Goal: Task Accomplishment & Management: Complete application form

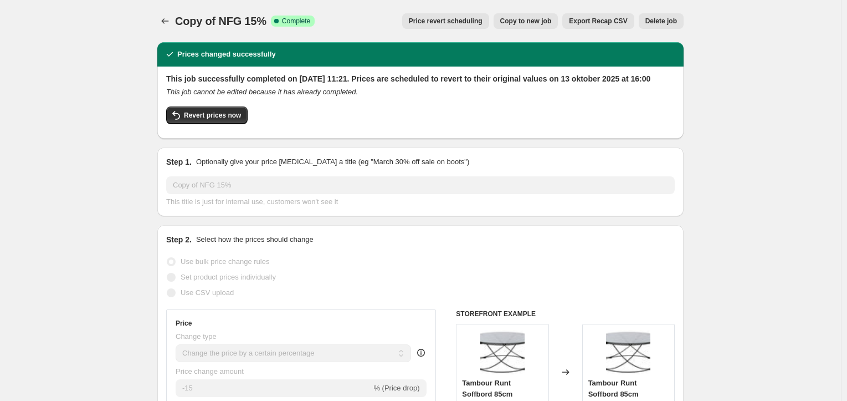
select select "percentage"
select select "vendor"
select select "product_status"
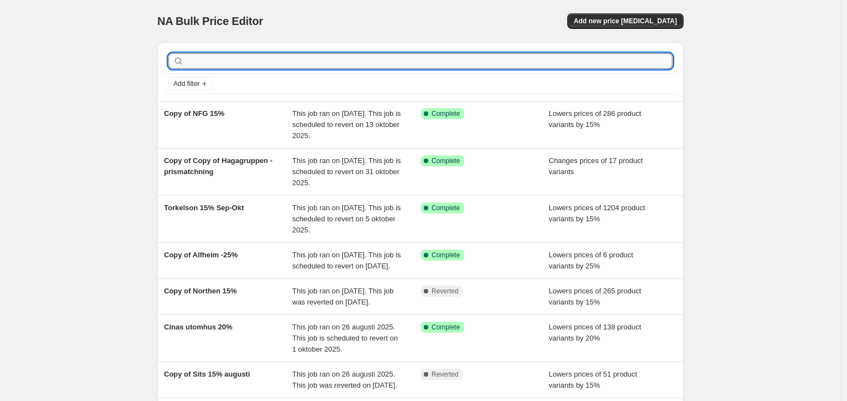
click at [294, 65] on input "text" at bounding box center [429, 61] width 486 height 16
type input "torkelson"
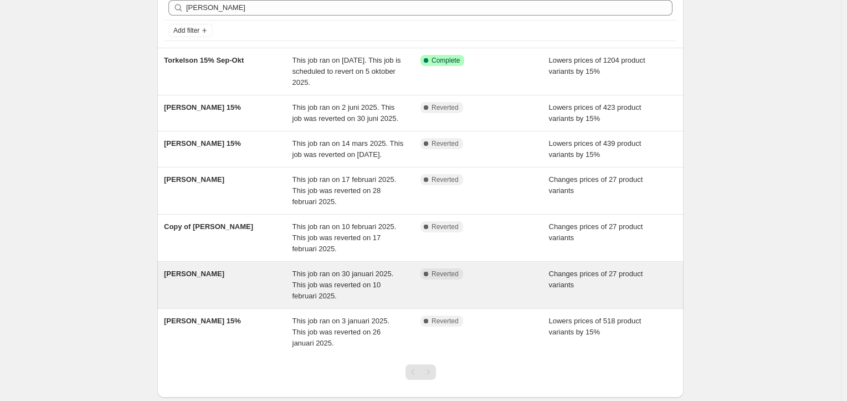
scroll to position [117, 0]
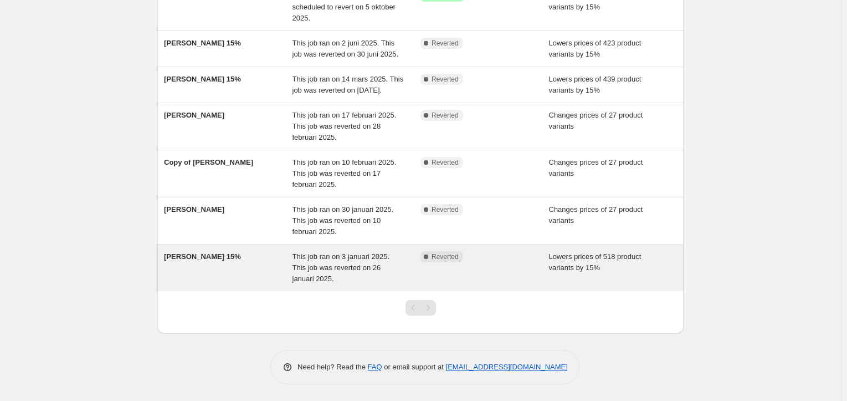
click at [376, 268] on span "This job ran on 3 januari 2025. This job was reverted on 26 januari 2025." at bounding box center [342, 267] width 98 height 30
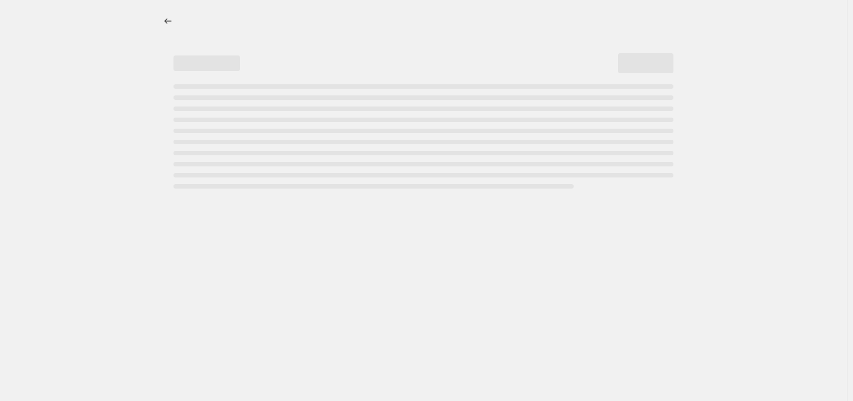
select select "percentage"
select select "product_status"
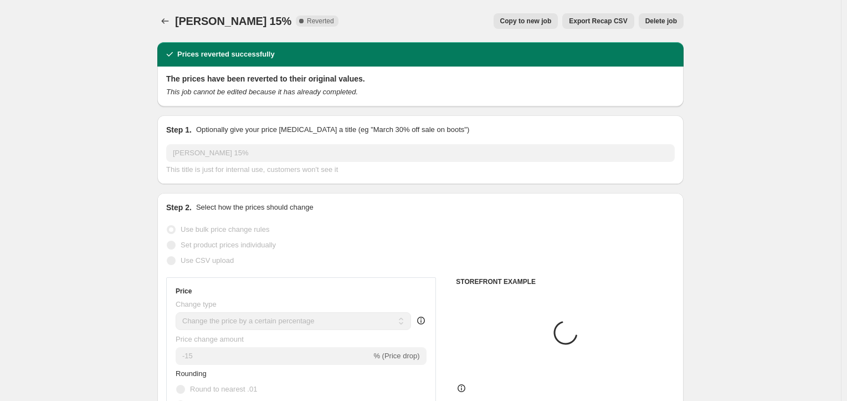
select select "vendor"
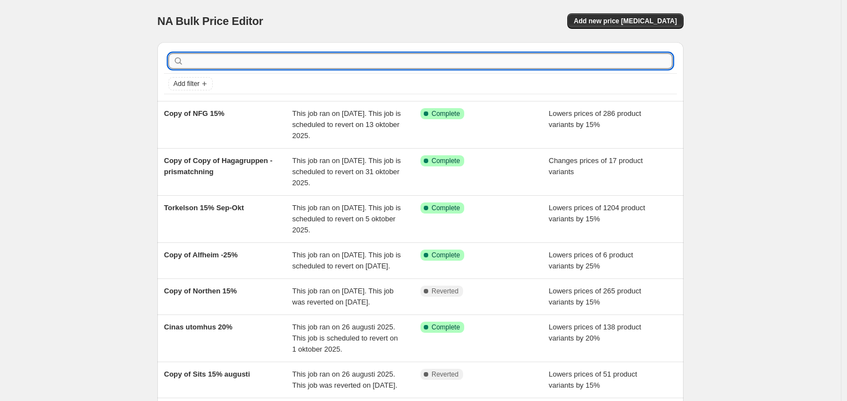
click at [289, 60] on input "text" at bounding box center [429, 61] width 486 height 16
type input "torkelson"
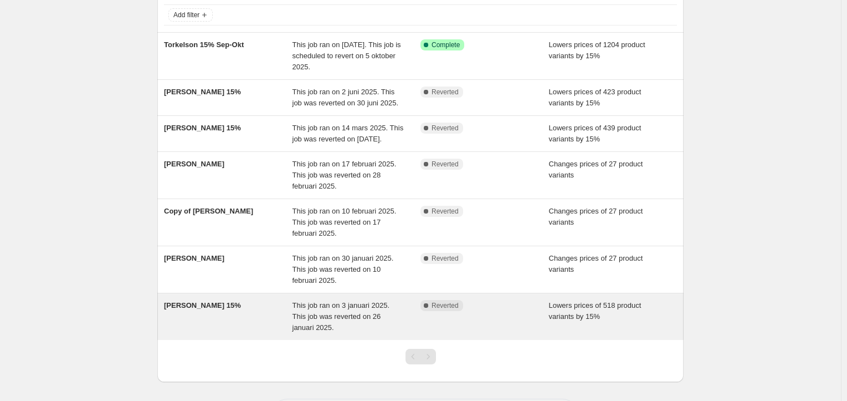
scroll to position [117, 0]
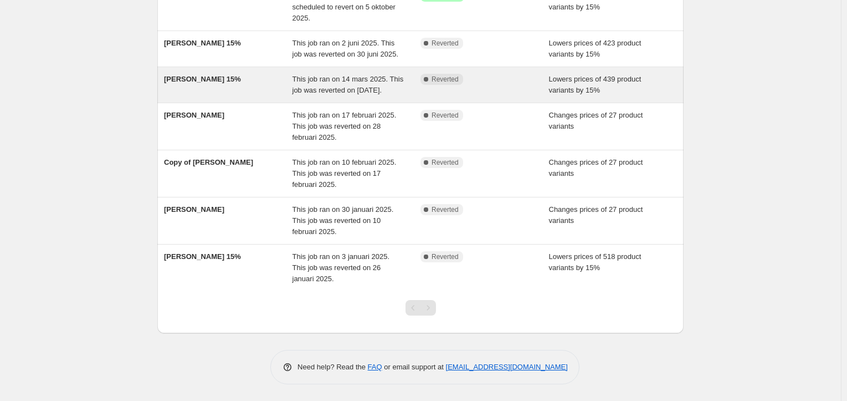
click at [289, 86] on div "Torkelson 15%" at bounding box center [228, 85] width 129 height 22
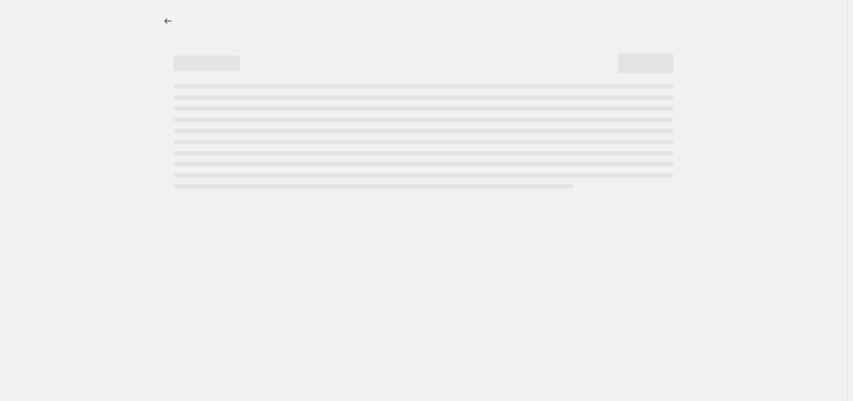
select select "percentage"
select select "vendor"
select select "product_status"
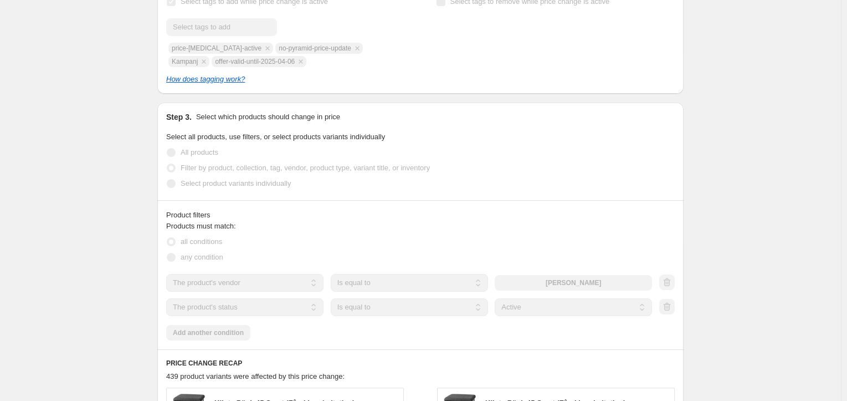
scroll to position [468, 0]
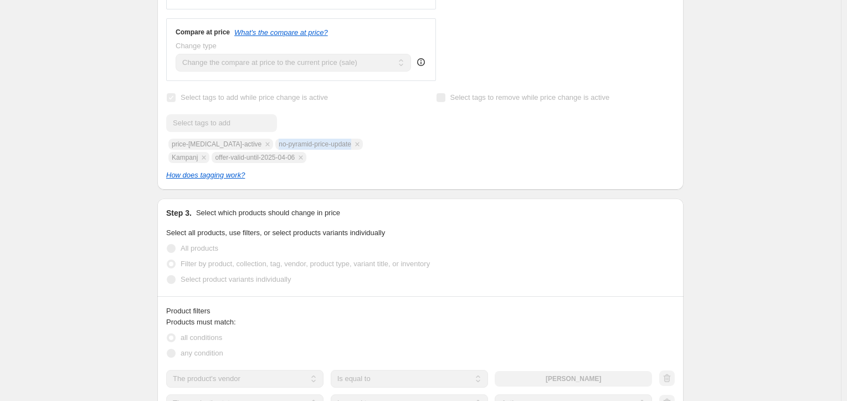
drag, startPoint x: 339, startPoint y: 145, endPoint x: 263, endPoint y: 147, distance: 75.9
click at [263, 147] on div "Submit price-change-job-active no-pyramid-price-update Kampanj offer-valid-unti…" at bounding box center [285, 138] width 239 height 49
copy span "no-pyramid-price-update"
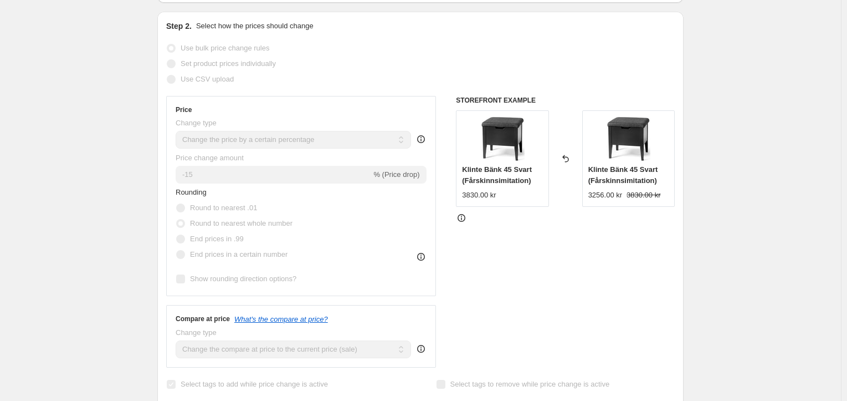
scroll to position [0, 0]
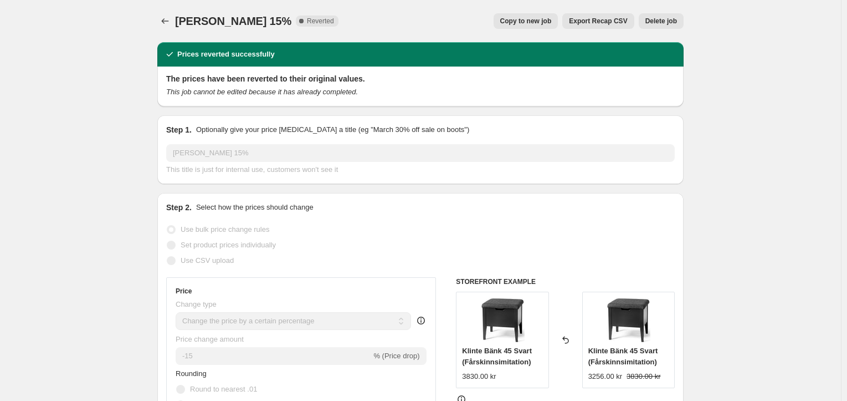
click at [197, 22] on span "Torkelson 15%" at bounding box center [233, 21] width 116 height 12
click at [163, 17] on icon "Price change jobs" at bounding box center [165, 21] width 11 height 11
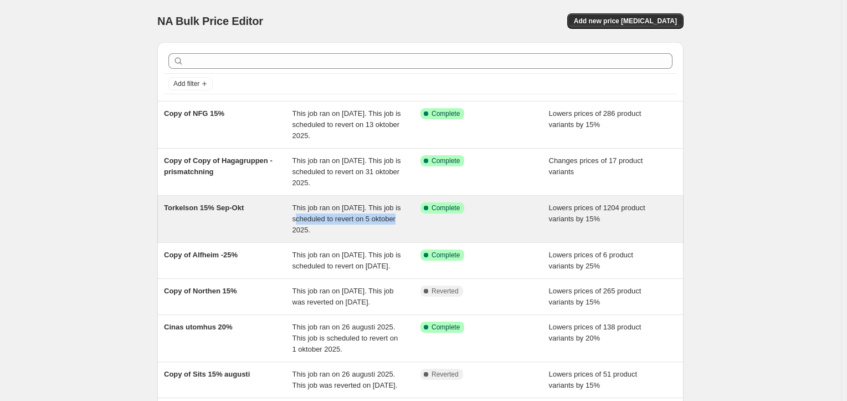
click at [321, 225] on div "This job ran on 12 september 2025. This job is scheduled to revert on 5 oktober…" at bounding box center [357, 218] width 129 height 33
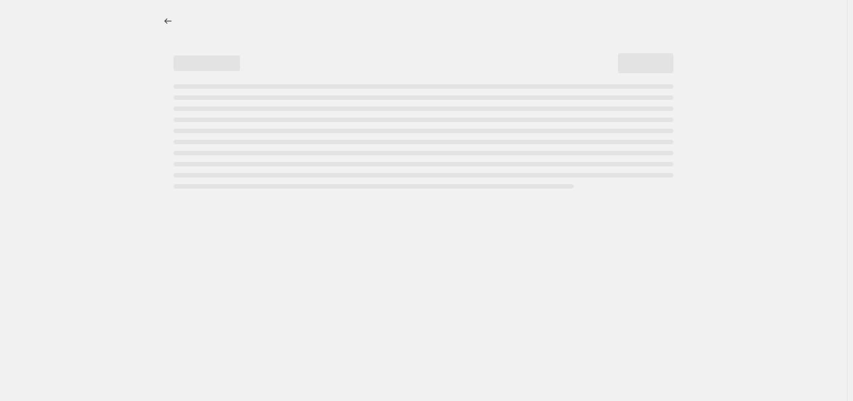
select select "percentage"
select select "vendor"
select select "product_status"
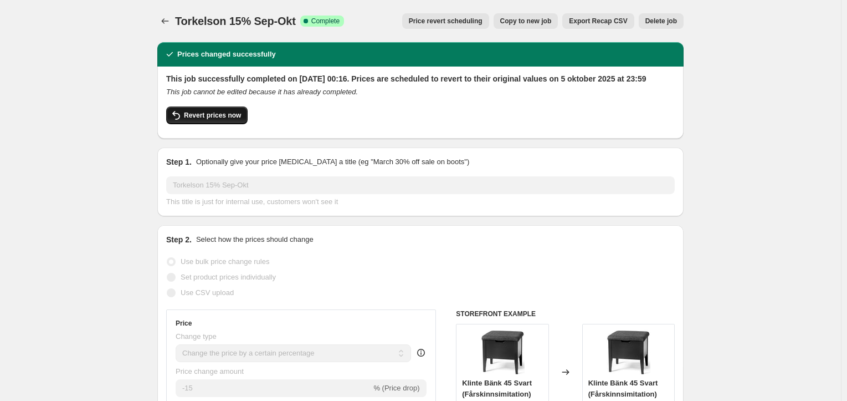
click at [215, 120] on span "Revert prices now" at bounding box center [212, 115] width 57 height 9
checkbox input "false"
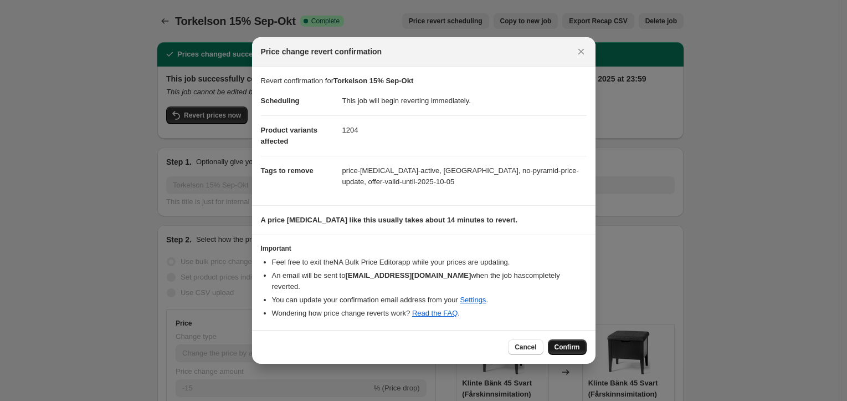
click at [568, 342] on span "Confirm" at bounding box center [567, 346] width 25 height 9
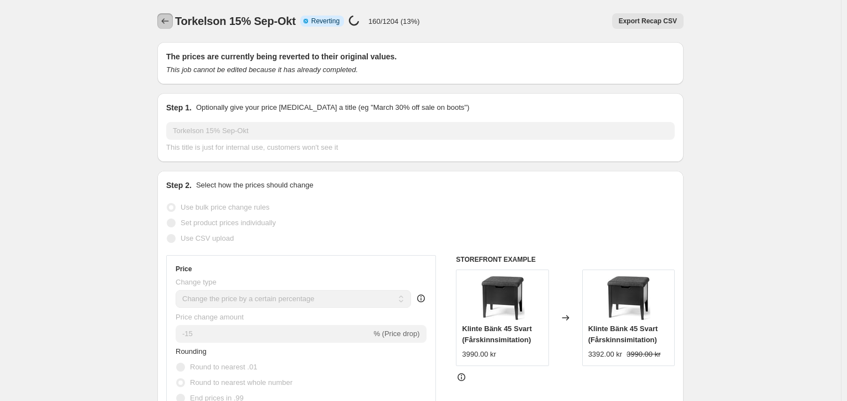
click at [166, 21] on icon "Price change jobs" at bounding box center [165, 21] width 7 height 6
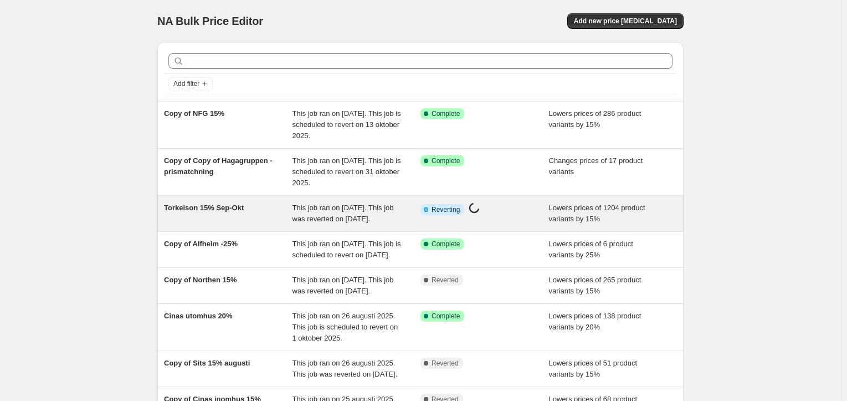
click at [315, 218] on span "This job ran on [DATE]. This job was reverted on [DATE]." at bounding box center [343, 212] width 101 height 19
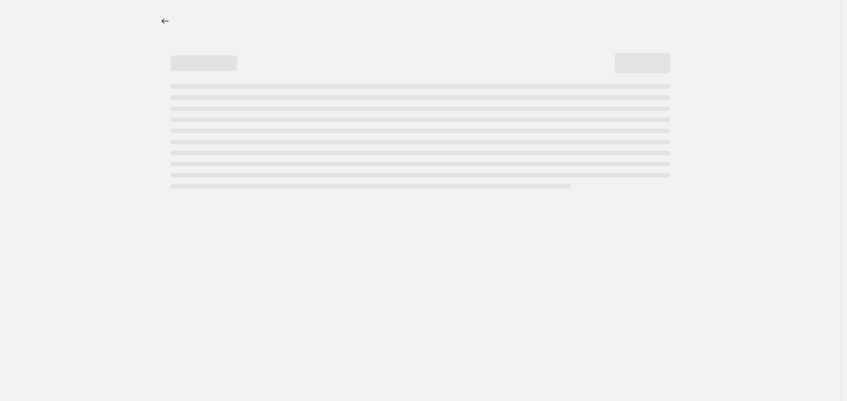
select select "percentage"
select select "vendor"
select select "product_status"
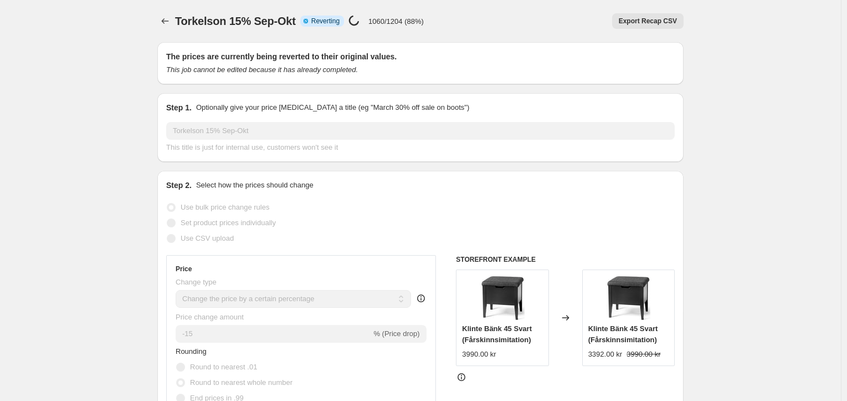
select select "percentage"
select select "vendor"
select select "product_status"
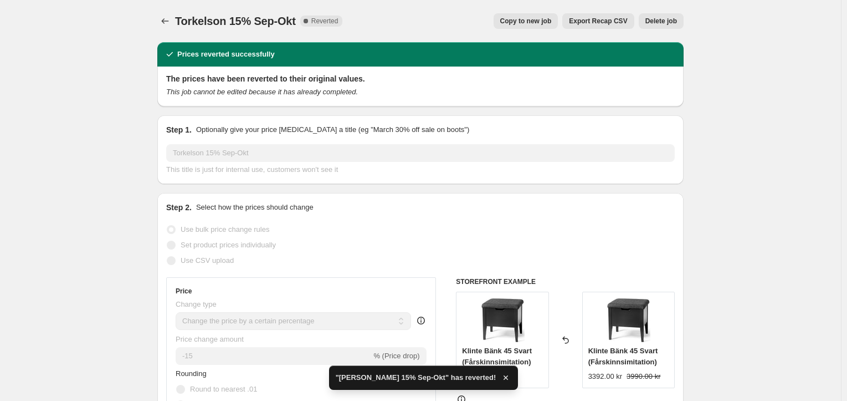
click at [527, 21] on span "Copy to new job" at bounding box center [526, 21] width 52 height 9
select select "percentage"
select select "vendor"
select select "product_status"
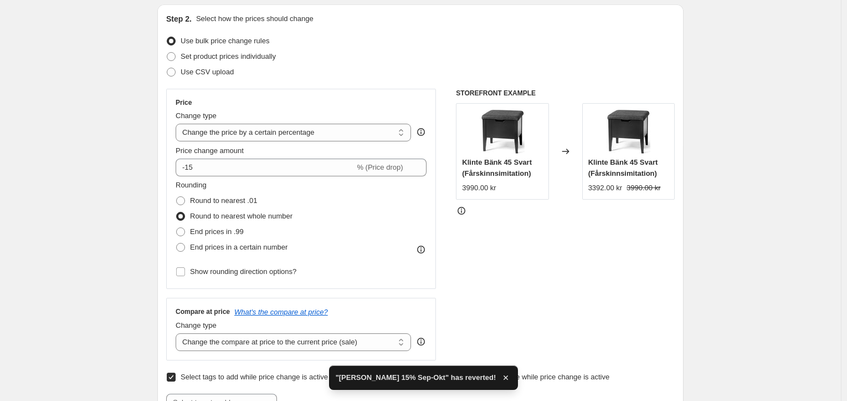
scroll to position [277, 0]
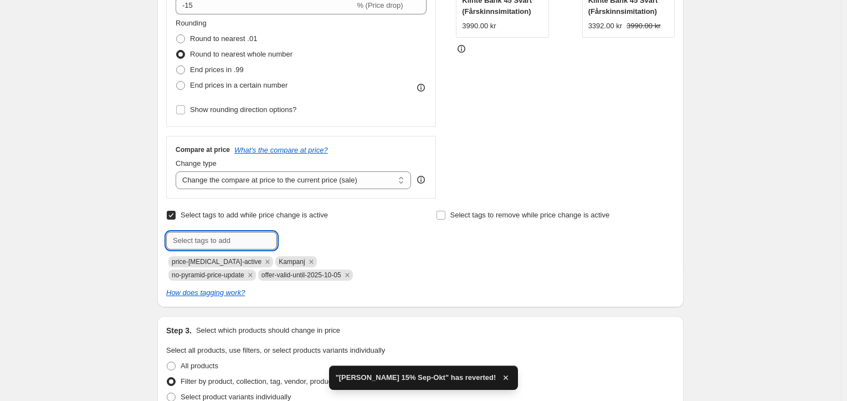
click at [246, 243] on input "text" at bounding box center [221, 241] width 111 height 18
paste input "0,1"
type input "0,1"
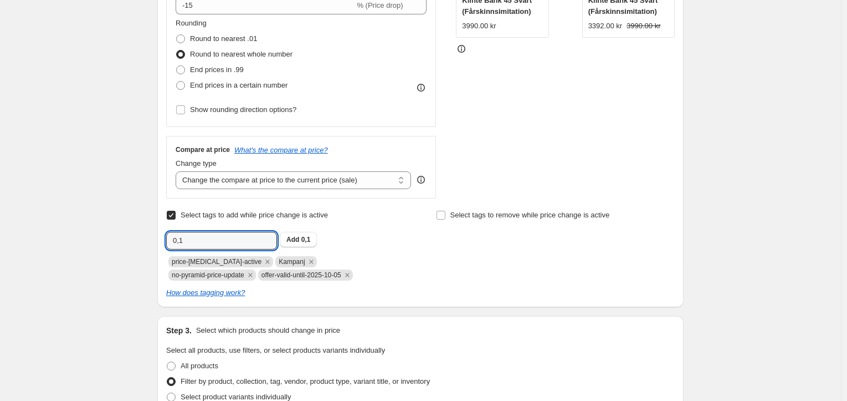
drag, startPoint x: 247, startPoint y: 242, endPoint x: 145, endPoint y: 228, distance: 103.4
click at [145, 228] on div "Create new price change job. This page is ready Create new price change job Dra…" at bounding box center [420, 389] width 841 height 1332
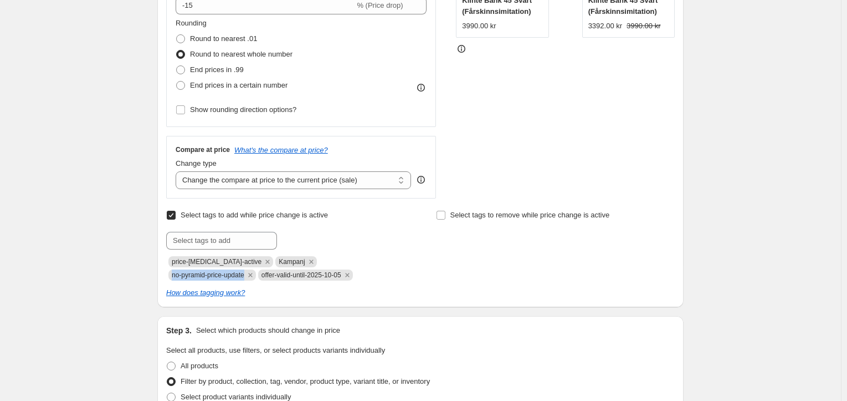
drag, startPoint x: 378, startPoint y: 263, endPoint x: 303, endPoint y: 260, distance: 75.4
click at [256, 269] on span "no-pyramid-price-update" at bounding box center [212, 274] width 88 height 11
copy span "no-pyramid-price-update"
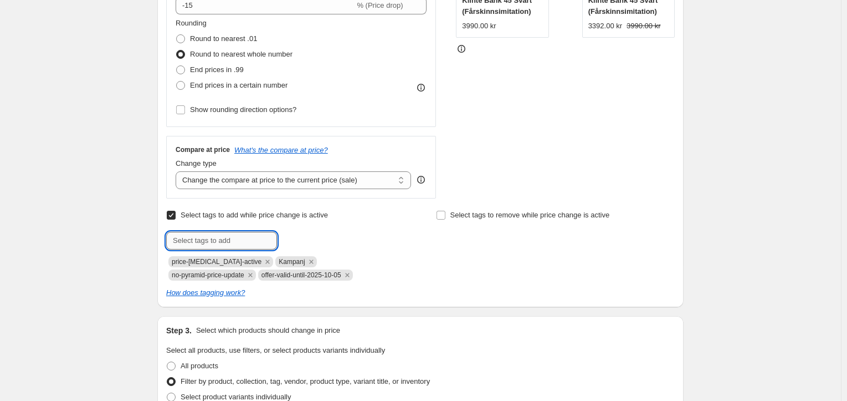
click at [255, 244] on input "text" at bounding box center [221, 241] width 111 height 18
paste input "no-pyramid-price-update"
type input "no-pyramid-price-update"
click at [304, 241] on span "Add no-pyramid-p..." at bounding box center [317, 239] width 63 height 9
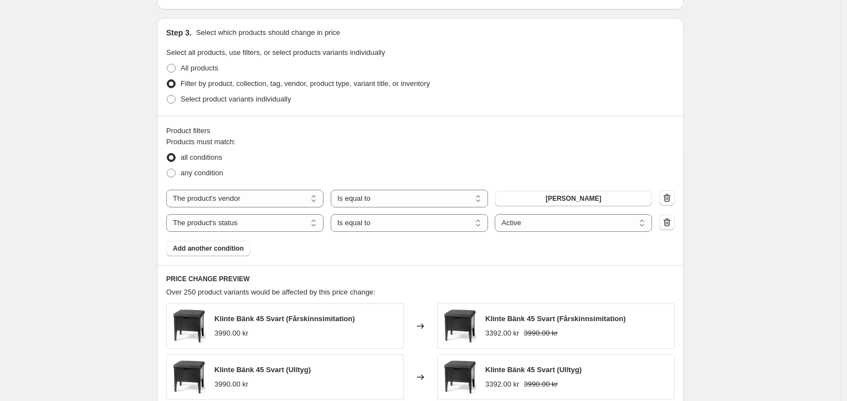
scroll to position [609, 0]
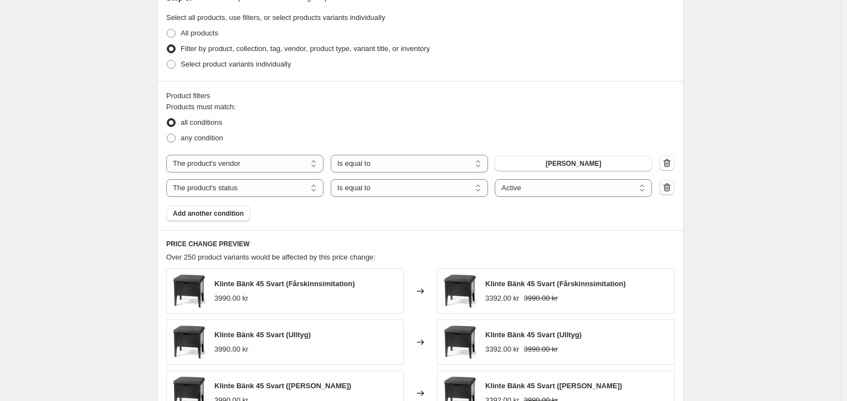
click at [670, 188] on icon "button" at bounding box center [667, 187] width 11 height 11
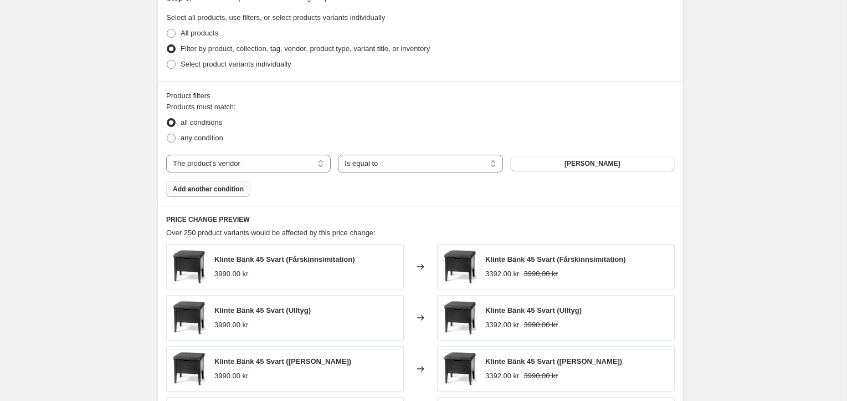
click at [214, 194] on button "Add another condition" at bounding box center [208, 189] width 84 height 16
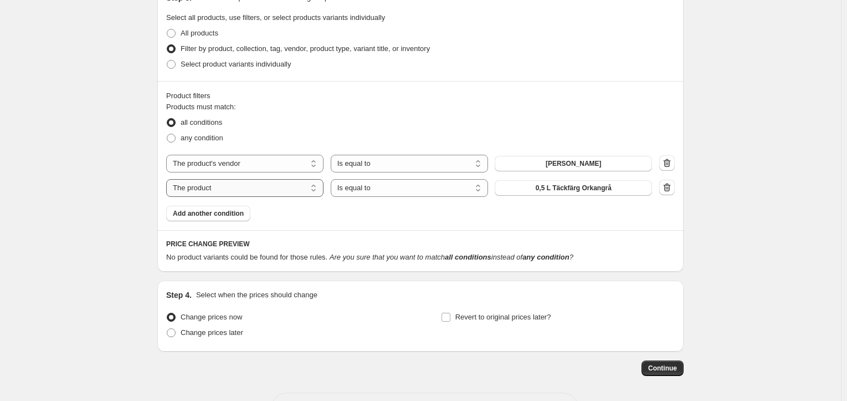
click at [301, 189] on select "The product The product's collection The product's tag The product's vendor The…" at bounding box center [244, 188] width 157 height 18
select select "tag"
click at [387, 194] on select "Is equal to Is not equal to" at bounding box center [409, 188] width 157 height 18
select select "not_equal"
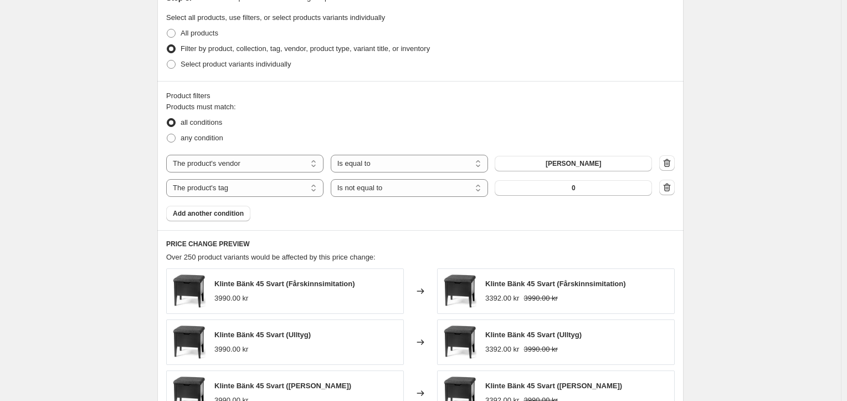
click at [580, 189] on button "0" at bounding box center [573, 188] width 157 height 16
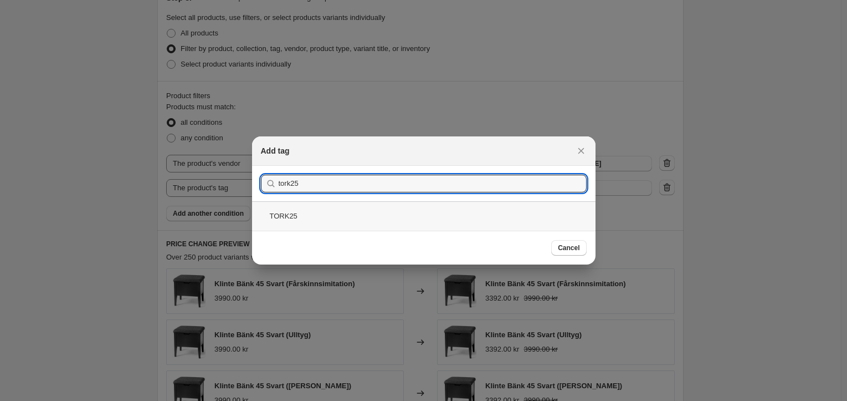
type input "tork25"
click at [309, 219] on div "TORK25" at bounding box center [423, 215] width 343 height 29
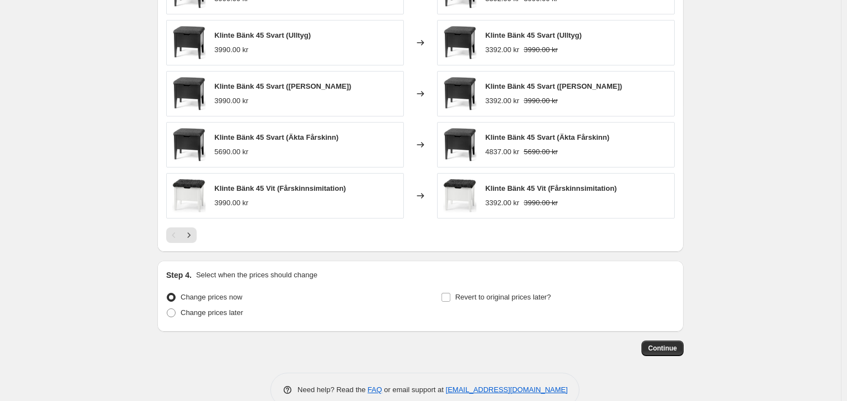
scroll to position [932, 0]
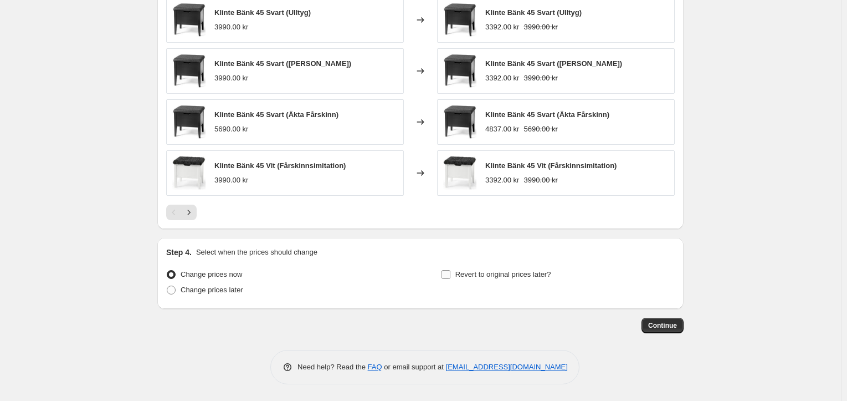
click at [541, 271] on span "Revert to original prices later?" at bounding box center [503, 274] width 96 height 8
click at [450, 271] on input "Revert to original prices later?" at bounding box center [446, 274] width 9 height 9
checkbox input "true"
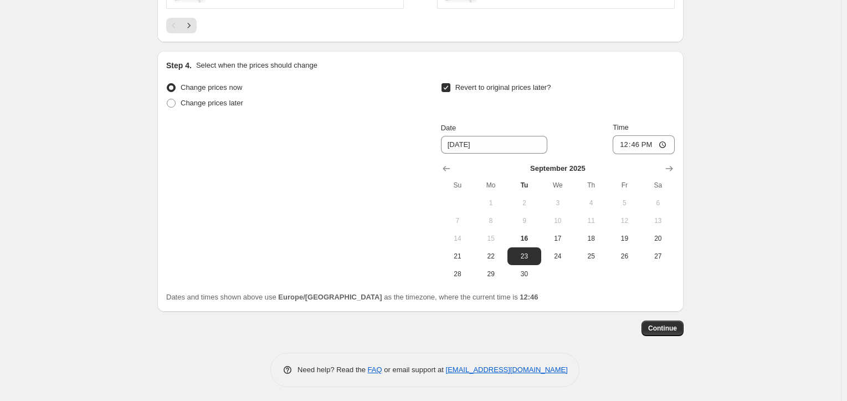
scroll to position [1121, 0]
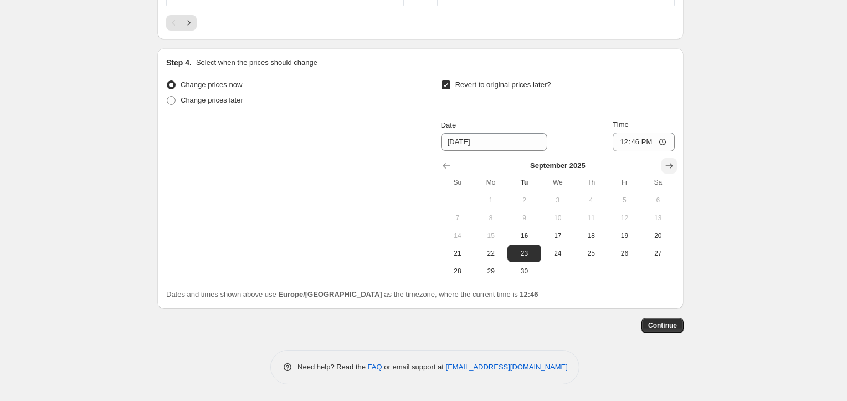
click at [673, 167] on icon "Show next month, October 2025" at bounding box center [669, 166] width 7 height 6
click at [460, 238] on span "12" at bounding box center [457, 235] width 24 height 9
click at [465, 218] on span "5" at bounding box center [457, 217] width 24 height 9
click at [492, 222] on button "6" at bounding box center [490, 218] width 33 height 18
type input "10/6/2025"
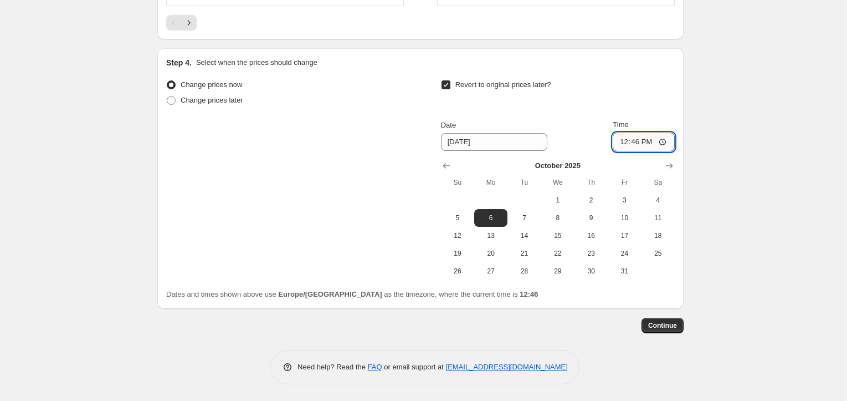
click at [640, 145] on input "12:46" at bounding box center [644, 141] width 62 height 19
type input "11:30"
click at [664, 326] on span "Continue" at bounding box center [662, 325] width 29 height 9
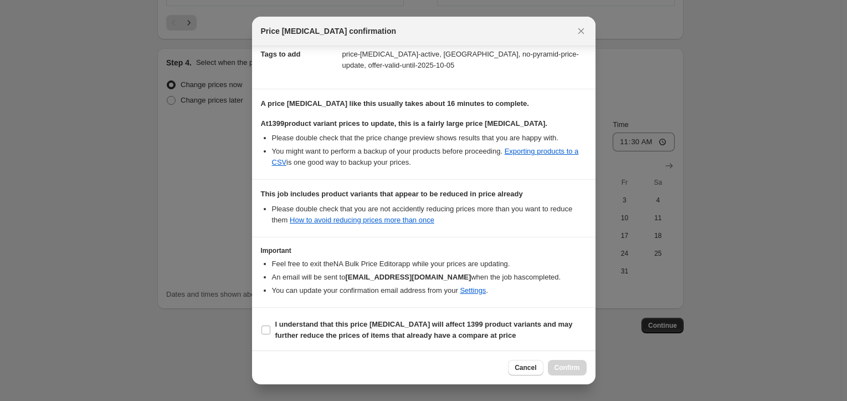
scroll to position [178, 0]
click at [289, 328] on span "I understand that this price change job will affect 1399 product variants and m…" at bounding box center [430, 328] width 311 height 22
click at [270, 328] on input "I understand that this price change job will affect 1399 product variants and m…" at bounding box center [266, 328] width 9 height 9
checkbox input "true"
click at [561, 366] on span "Confirm" at bounding box center [567, 367] width 25 height 9
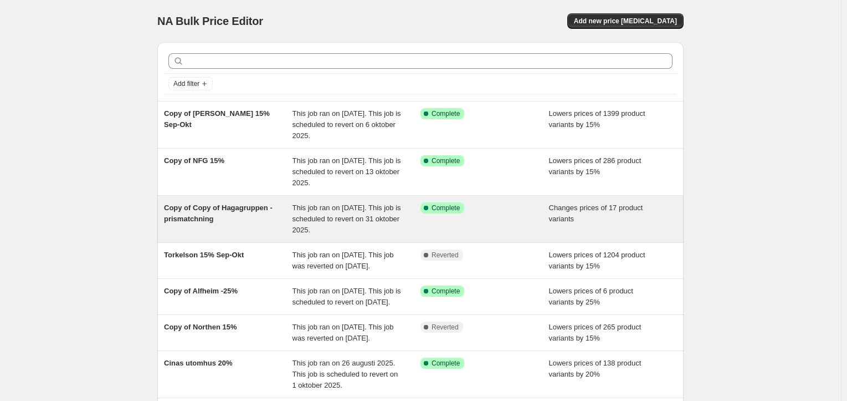
click at [262, 221] on div "Copy of Copy of Hagagruppen - prismatchning" at bounding box center [228, 218] width 129 height 33
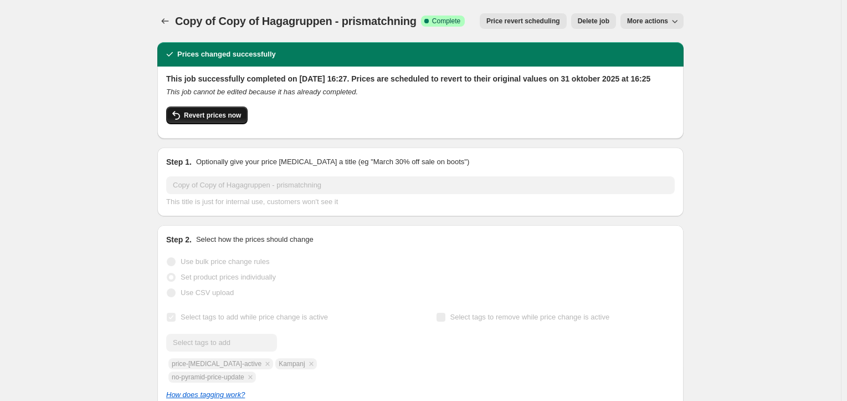
click at [232, 120] on span "Revert prices now" at bounding box center [212, 115] width 57 height 9
checkbox input "false"
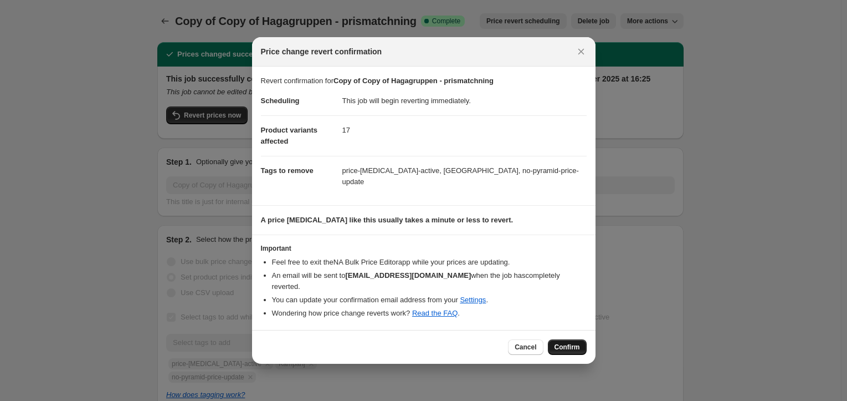
click at [561, 342] on span "Confirm" at bounding box center [567, 346] width 25 height 9
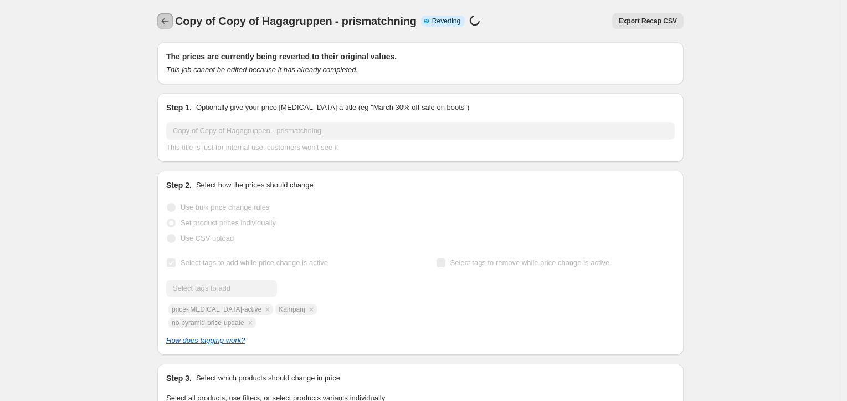
click at [171, 26] on icon "Price change jobs" at bounding box center [165, 21] width 11 height 11
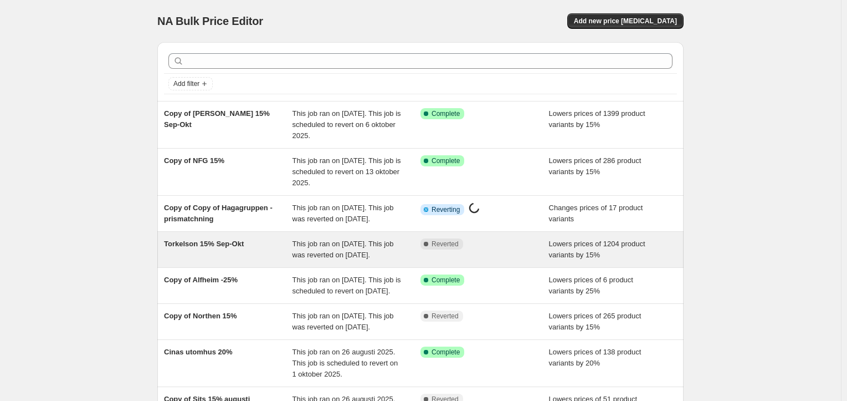
click at [529, 260] on div "Complete Reverted" at bounding box center [485, 249] width 129 height 22
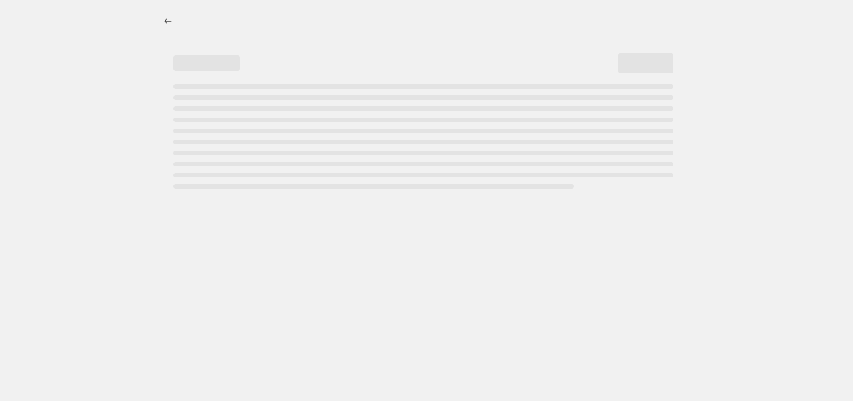
select select "percentage"
select select "vendor"
select select "product_status"
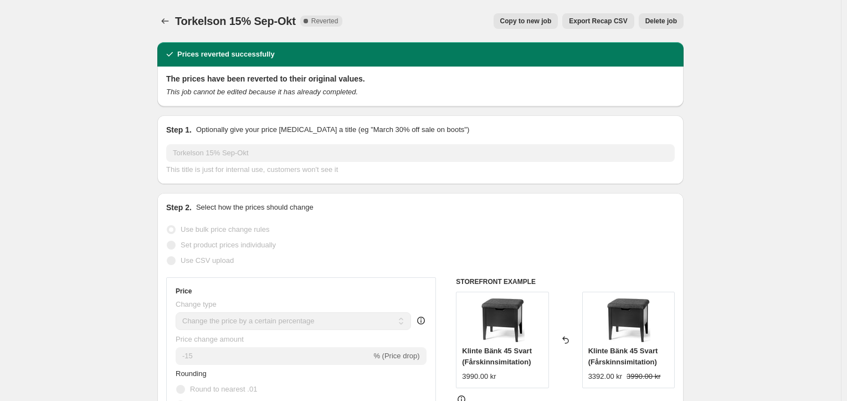
click at [669, 18] on span "Delete job" at bounding box center [661, 21] width 32 height 9
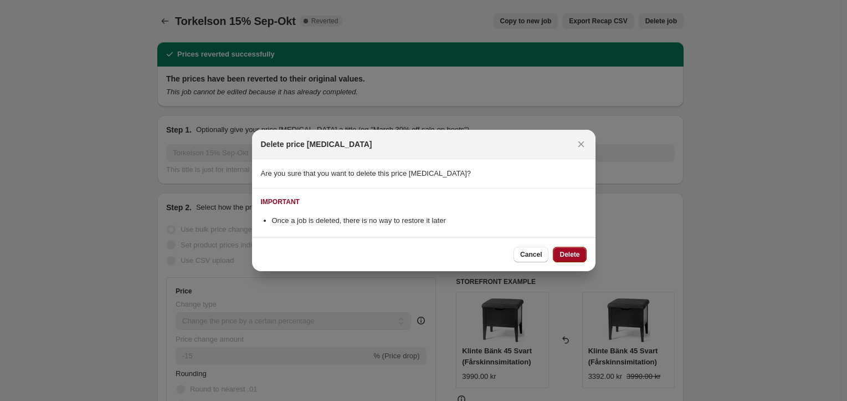
click at [574, 255] on span "Delete" at bounding box center [570, 254] width 20 height 9
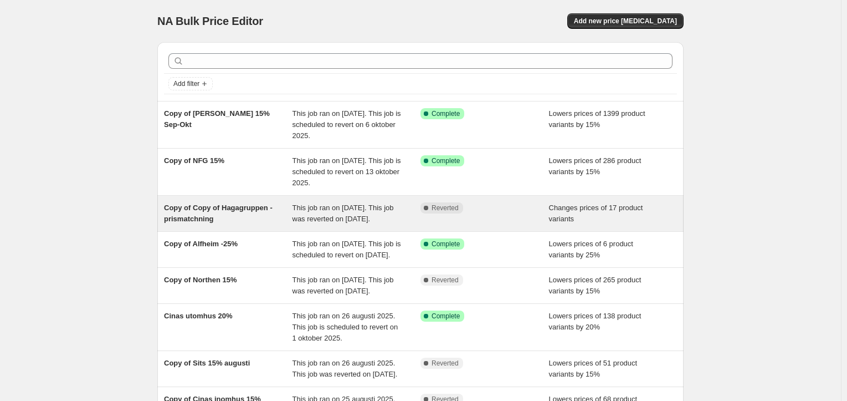
click at [400, 224] on div "This job ran on [DATE]. This job was reverted on [DATE]." at bounding box center [357, 213] width 129 height 22
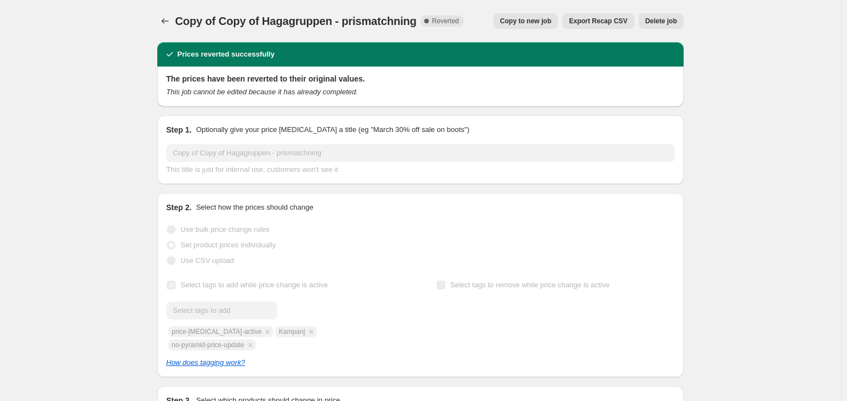
click at [545, 21] on span "Copy to new job" at bounding box center [526, 21] width 52 height 9
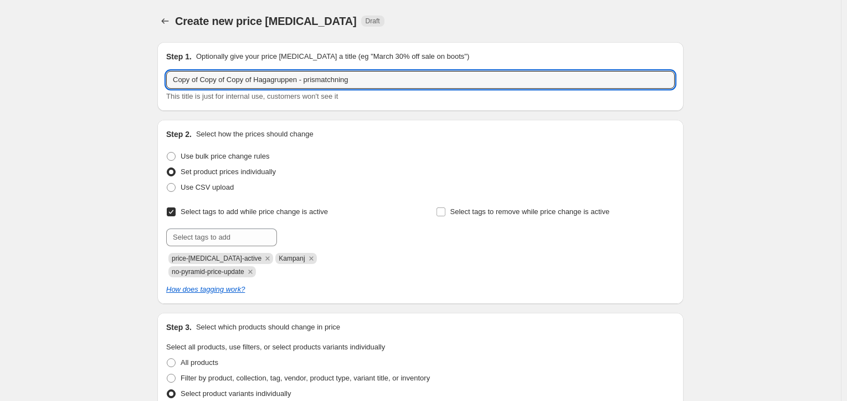
drag, startPoint x: 257, startPoint y: 80, endPoint x: 16, endPoint y: 64, distance: 241.6
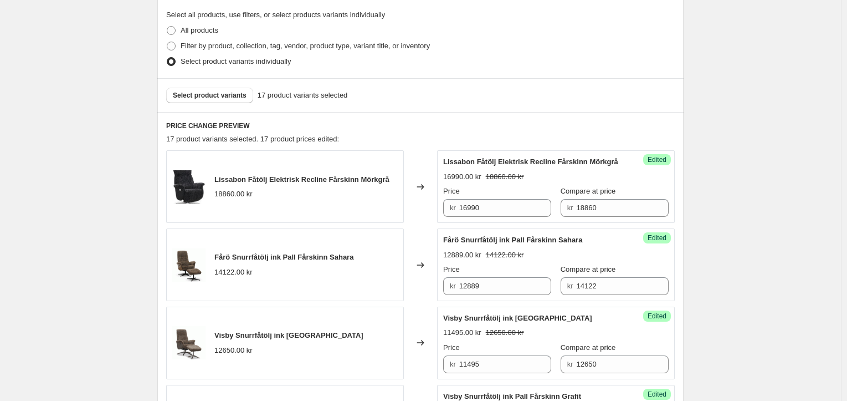
scroll to position [332, 0]
type input "Hagagruppen - prismatchning"
click at [232, 90] on span "Select product variants" at bounding box center [210, 94] width 74 height 9
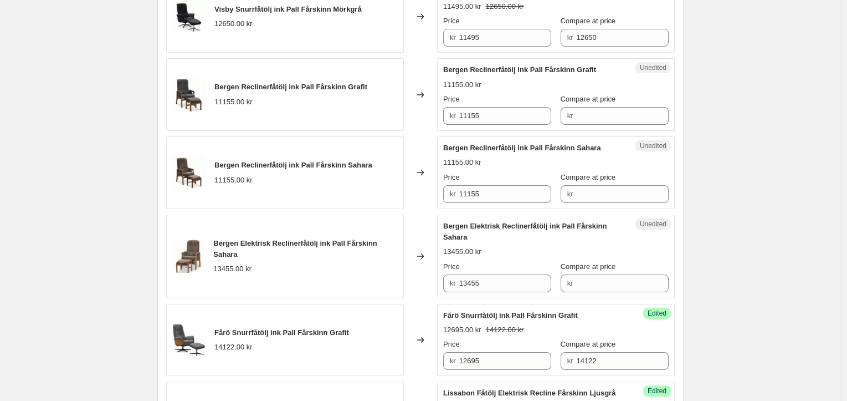
scroll to position [831, 0]
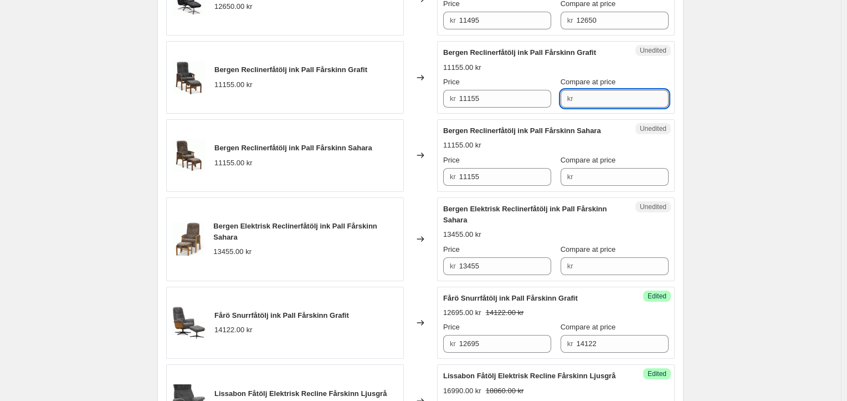
click at [603, 101] on input "Compare at price" at bounding box center [622, 99] width 93 height 18
drag, startPoint x: 588, startPoint y: 99, endPoint x: 562, endPoint y: 98, distance: 25.5
click at [561, 93] on div "kr 9995" at bounding box center [615, 99] width 108 height 18
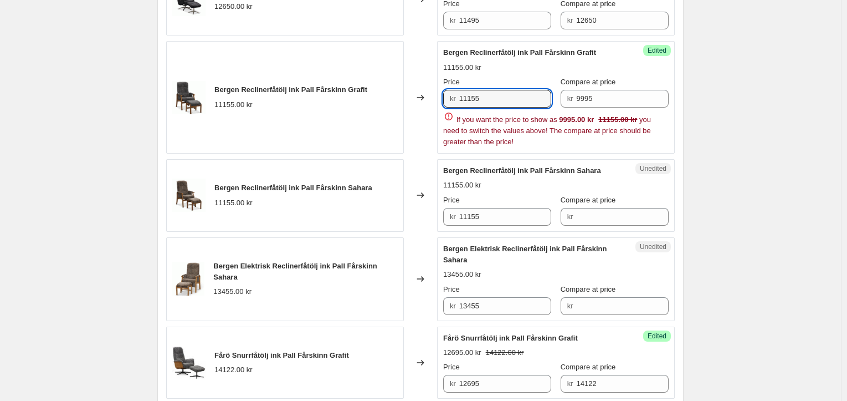
drag, startPoint x: 506, startPoint y: 97, endPoint x: 408, endPoint y: 105, distance: 98.4
click at [408, 105] on div "Bergen Reclinerfåtölj ink Pall Fårskinn Grafit 11155.00 kr Changed to Success E…" at bounding box center [420, 97] width 509 height 112
drag, startPoint x: 586, startPoint y: 98, endPoint x: 521, endPoint y: 98, distance: 64.8
click at [521, 98] on div "Price kr 11155 Compare at price kr 9995" at bounding box center [555, 91] width 225 height 31
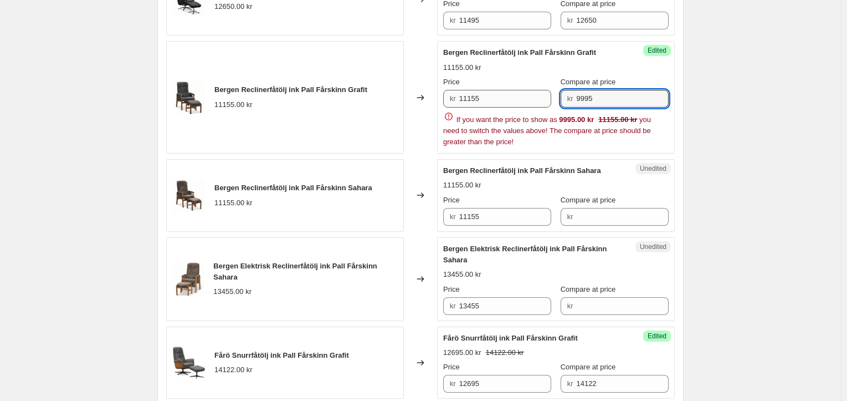
paste input "1115"
type input "11155"
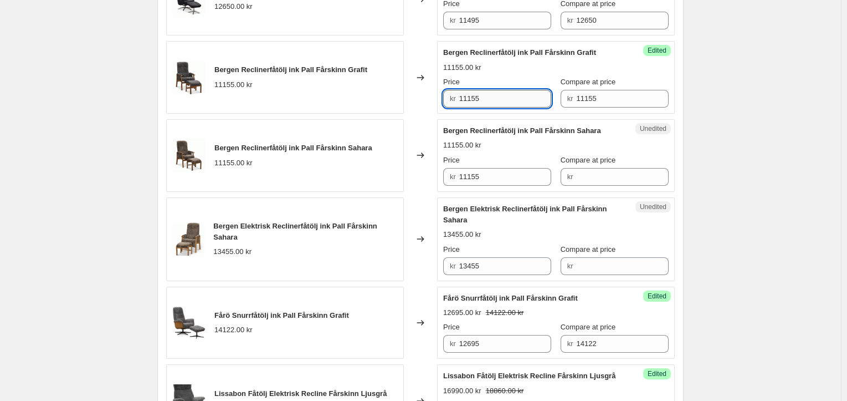
click at [491, 100] on input "11155" at bounding box center [505, 99] width 93 height 18
click at [490, 100] on input "11155" at bounding box center [505, 99] width 93 height 18
type input "9995"
click at [474, 179] on input "11155" at bounding box center [505, 177] width 93 height 18
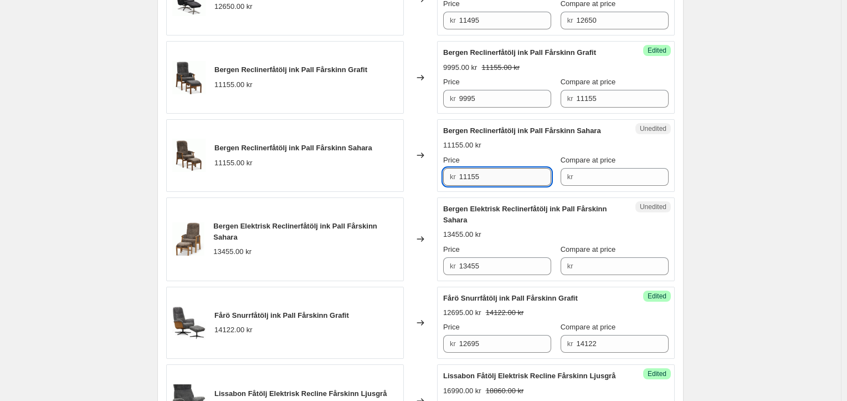
click at [474, 179] on input "11155" at bounding box center [505, 177] width 93 height 18
click at [619, 172] on input "Compare at price" at bounding box center [622, 177] width 93 height 18
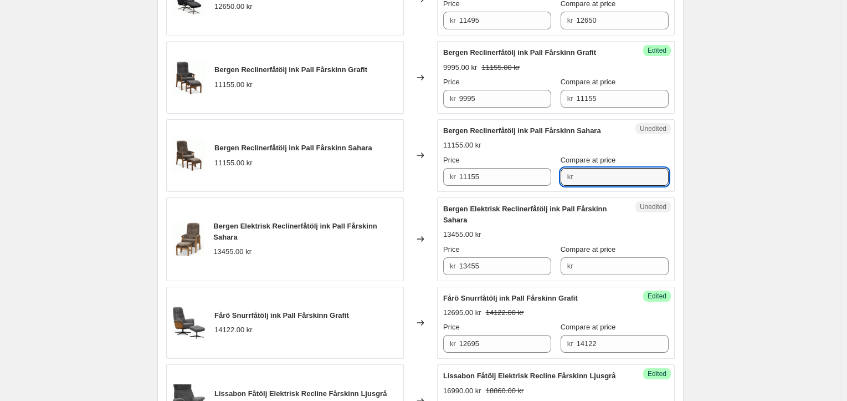
paste input "11155"
type input "11155"
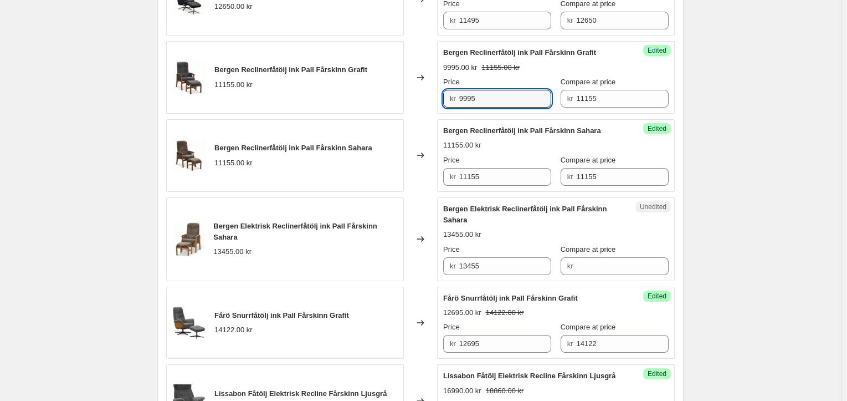
drag, startPoint x: 472, startPoint y: 98, endPoint x: 414, endPoint y: 100, distance: 57.6
click at [414, 100] on div "Bergen Reclinerfåtölj ink Pall Fårskinn Grafit 11155.00 kr Changed to Success E…" at bounding box center [420, 77] width 509 height 73
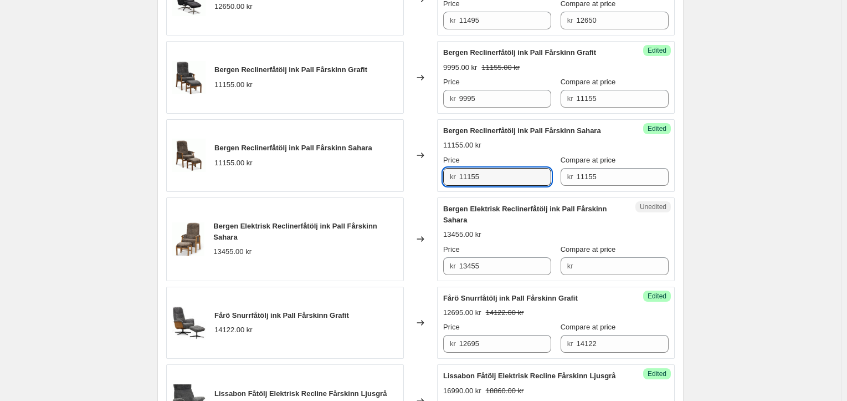
drag, startPoint x: 488, startPoint y: 170, endPoint x: 441, endPoint y: 168, distance: 47.1
click at [441, 168] on div "Success Edited Bergen Reclinerfåtölj ink Pall Fårskinn Sahara 11155.00 kr Price…" at bounding box center [556, 155] width 238 height 73
paste input "999"
type input "9995"
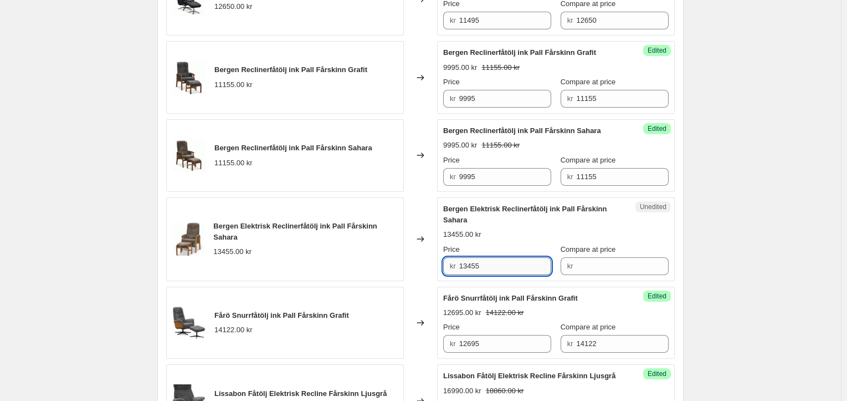
click at [510, 259] on input "13455" at bounding box center [505, 266] width 93 height 18
drag, startPoint x: 517, startPoint y: 265, endPoint x: 414, endPoint y: 253, distance: 103.8
click at [414, 253] on div "Bergen Elektrisk Reclinerfåtölj ink Pall Fårskinn Sahara 13455.00 kr Changed to…" at bounding box center [420, 239] width 509 height 84
click at [598, 268] on input "Compare at price" at bounding box center [622, 266] width 93 height 18
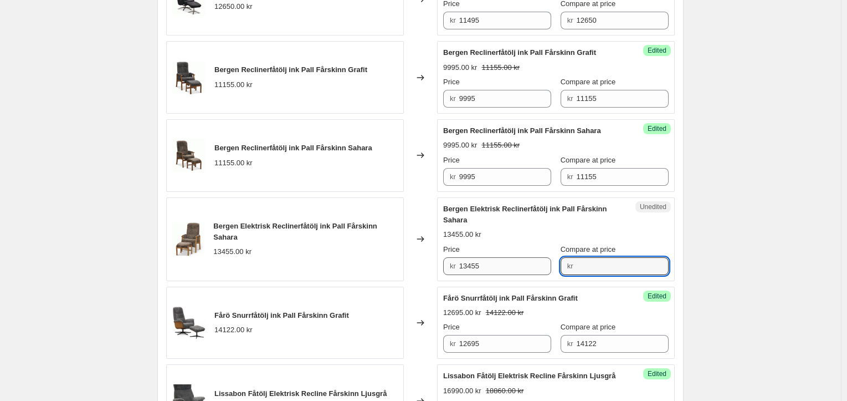
paste input "13455"
type input "13455"
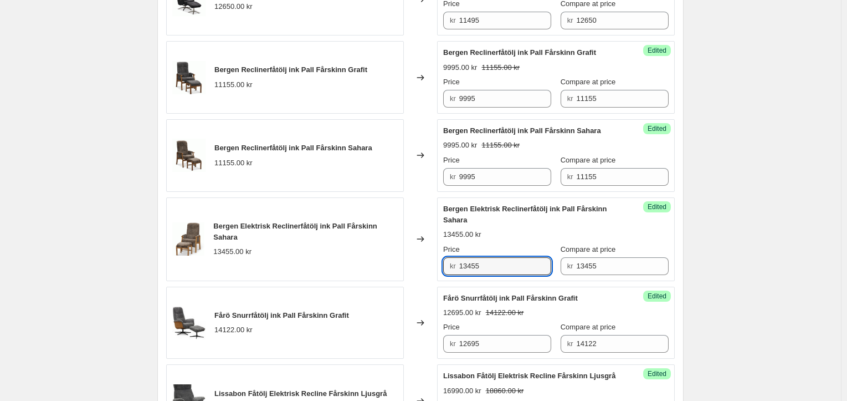
drag, startPoint x: 433, startPoint y: 269, endPoint x: 422, endPoint y: 269, distance: 10.5
click at [422, 269] on div "Bergen Elektrisk Reclinerfåtölj ink Pall Fårskinn Sahara 13455.00 kr Changed to…" at bounding box center [420, 239] width 509 height 84
type input "12289"
click at [601, 262] on input "13455" at bounding box center [622, 266] width 93 height 18
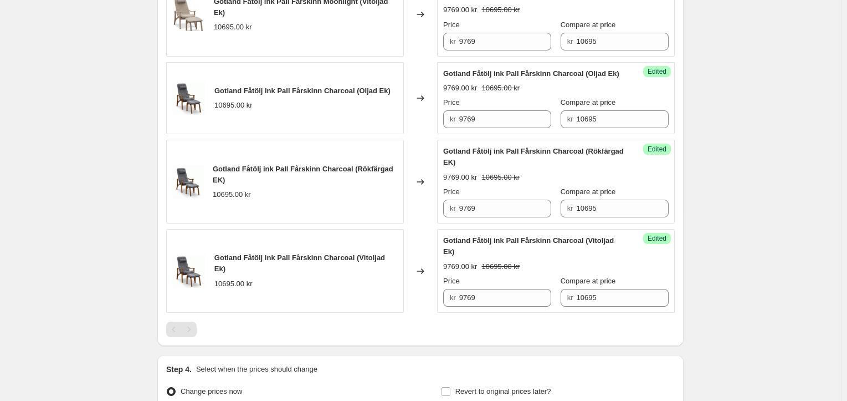
scroll to position [1950, 0]
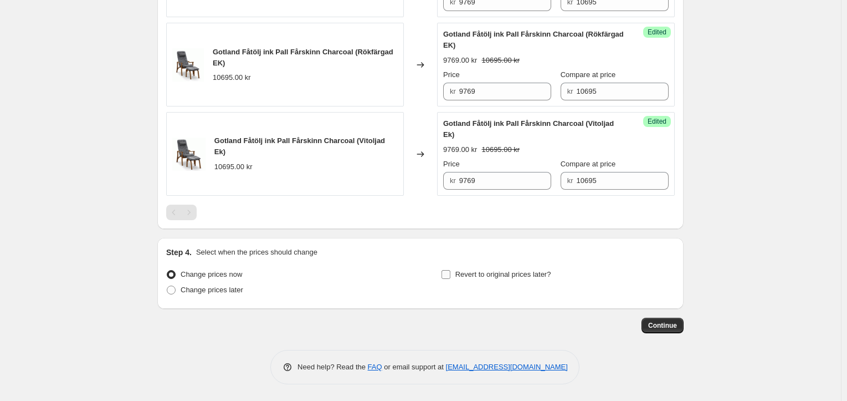
click at [486, 277] on span "Revert to original prices later?" at bounding box center [503, 274] width 96 height 8
click at [450, 277] on input "Revert to original prices later?" at bounding box center [446, 274] width 9 height 9
checkbox input "true"
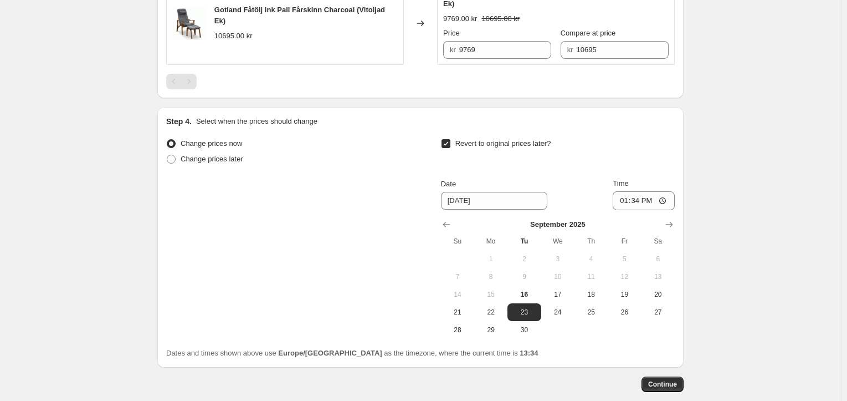
scroll to position [2139, 0]
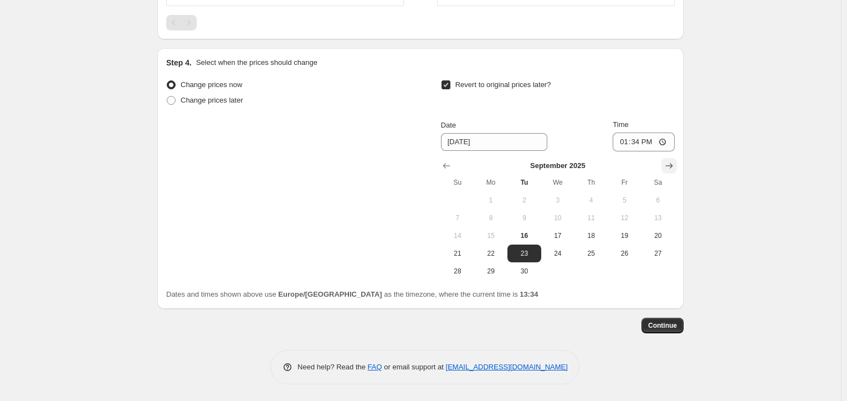
click at [672, 163] on icon "Show next month, October 2025" at bounding box center [669, 165] width 11 height 11
click at [627, 271] on span "31" at bounding box center [624, 270] width 24 height 9
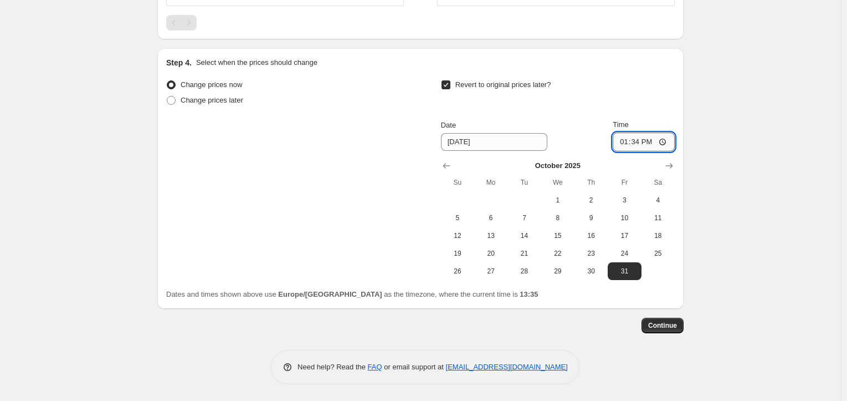
click at [644, 145] on input "13:34" at bounding box center [644, 141] width 62 height 19
click at [452, 267] on span "26" at bounding box center [457, 270] width 24 height 9
click at [644, 141] on input "13:34" at bounding box center [644, 141] width 62 height 19
click at [493, 276] on button "27" at bounding box center [490, 271] width 33 height 18
type input "[DATE]"
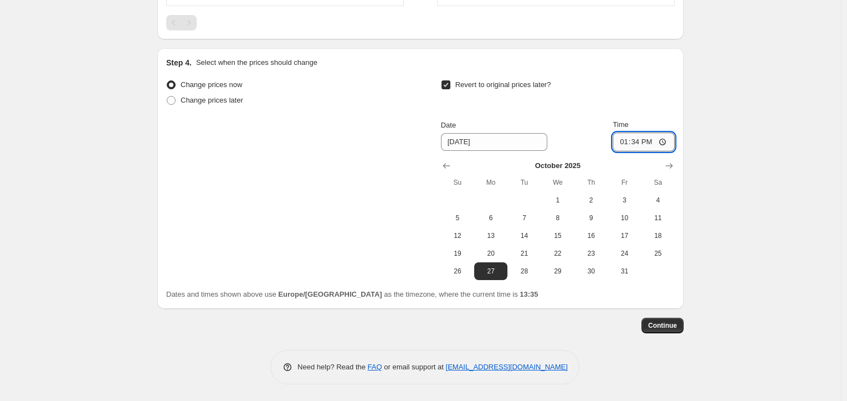
click at [643, 140] on input "13:34" at bounding box center [644, 141] width 62 height 19
type input "23:59"
click at [642, 107] on div "Revert to original prices later?" at bounding box center [558, 93] width 234 height 33
click at [667, 325] on span "Continue" at bounding box center [662, 325] width 29 height 9
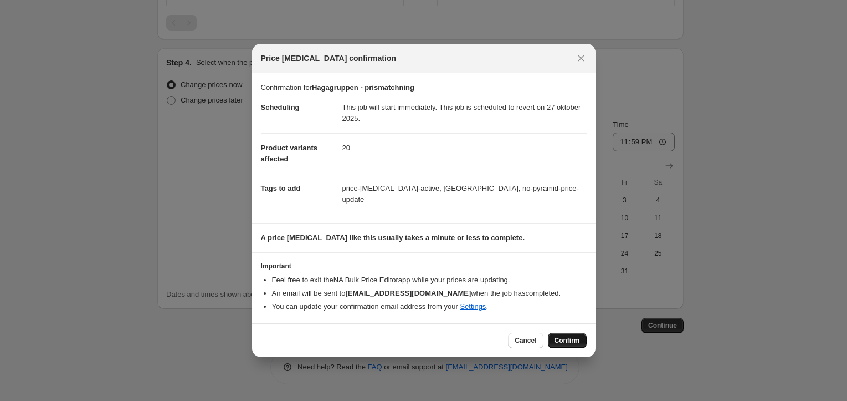
click at [565, 336] on span "Confirm" at bounding box center [567, 340] width 25 height 9
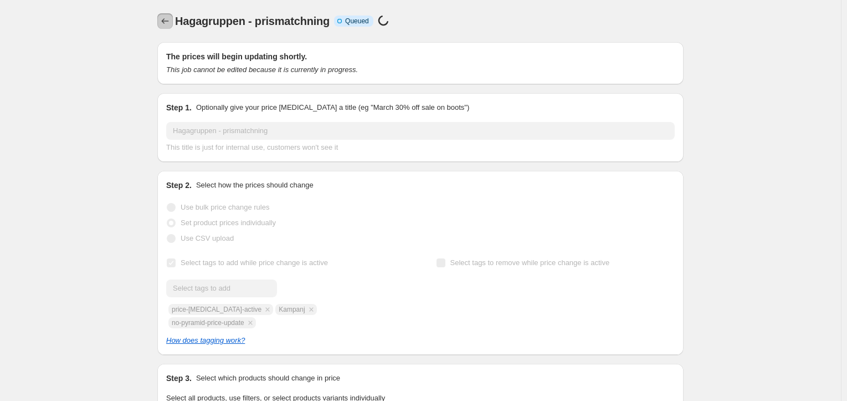
click at [167, 28] on button "Price change jobs" at bounding box center [165, 21] width 16 height 16
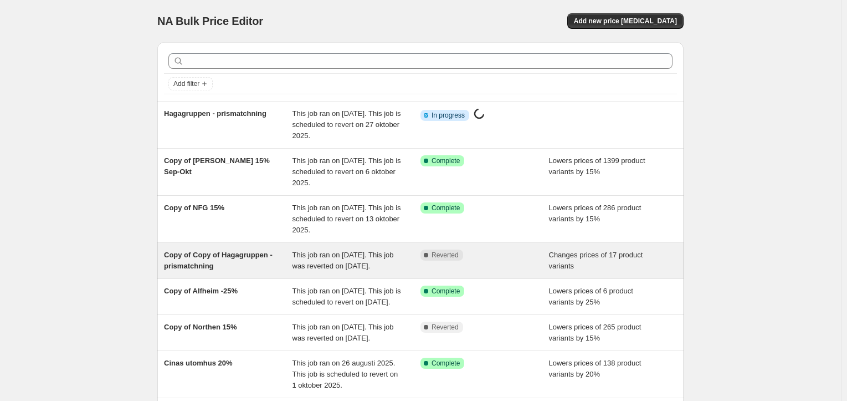
click at [521, 262] on div "Complete Reverted" at bounding box center [485, 260] width 129 height 22
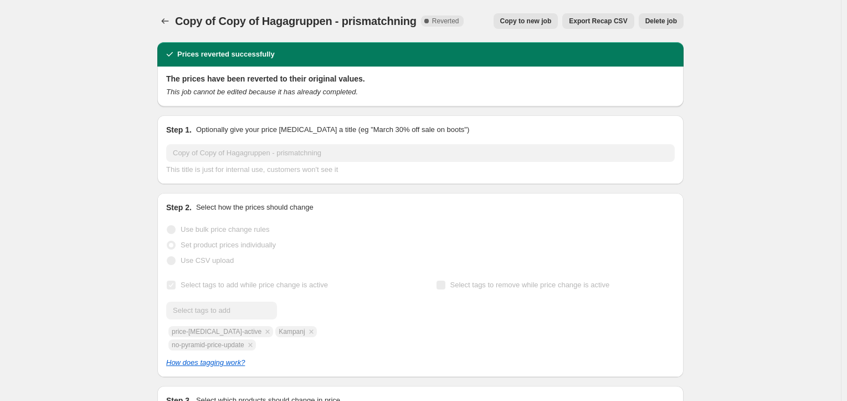
click at [660, 27] on button "Delete job" at bounding box center [661, 21] width 45 height 16
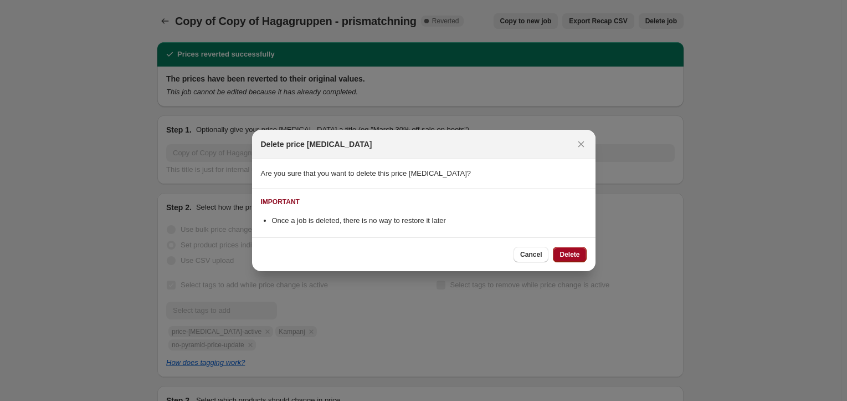
click at [564, 254] on span "Delete" at bounding box center [570, 254] width 20 height 9
